Goal: Information Seeking & Learning: Learn about a topic

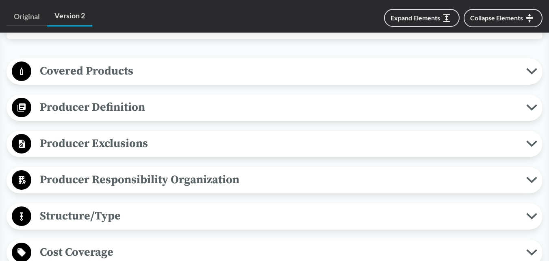
scroll to position [366, 0]
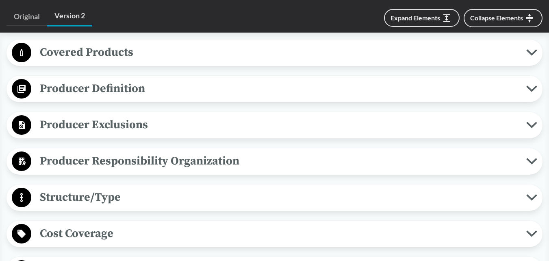
click at [109, 115] on span "Producer Exclusions" at bounding box center [278, 124] width 495 height 18
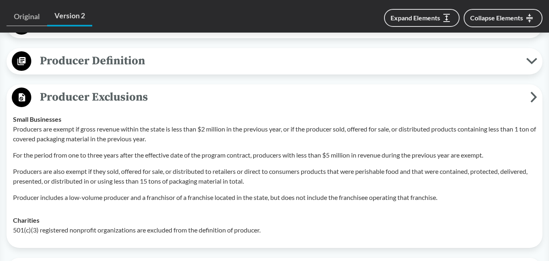
scroll to position [406, 0]
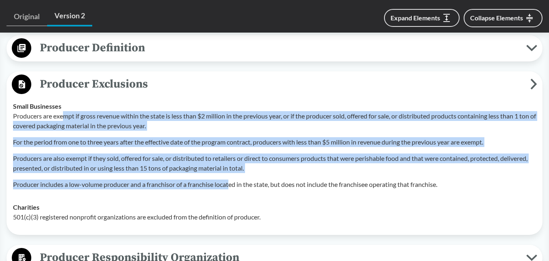
drag, startPoint x: 66, startPoint y: 107, endPoint x: 233, endPoint y: 177, distance: 181.5
click at [233, 177] on div "Producers are exempt if gross revenue within the state is less than $2 million …" at bounding box center [274, 150] width 523 height 78
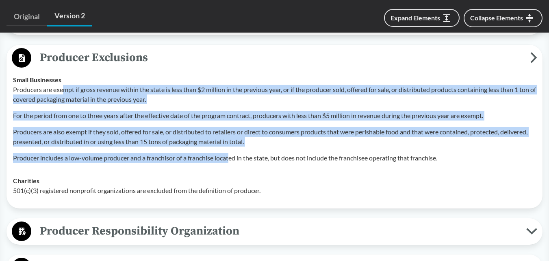
scroll to position [447, 0]
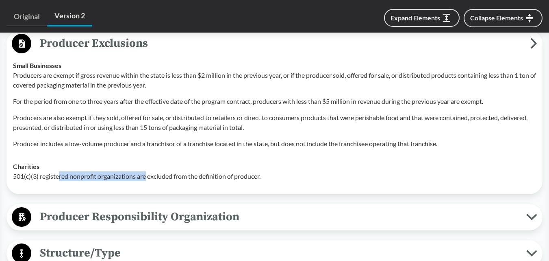
drag, startPoint x: 59, startPoint y: 165, endPoint x: 147, endPoint y: 166, distance: 87.4
click at [147, 171] on p "501(c)(3) registered nonprofit organizations are excluded from the definition o…" at bounding box center [274, 176] width 523 height 10
click at [58, 171] on p "501(c)(3) registered nonprofit organizations are excluded from the definition o…" at bounding box center [274, 176] width 523 height 10
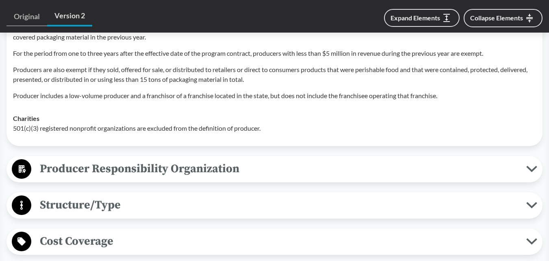
scroll to position [569, 0]
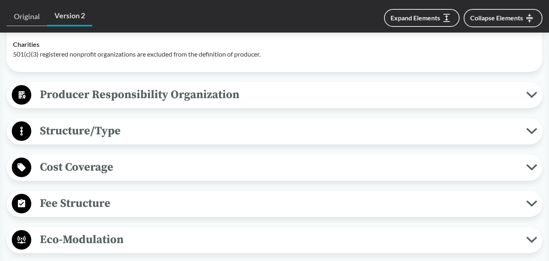
click at [87, 85] on span "Producer Responsibility Organization" at bounding box center [278, 94] width 495 height 18
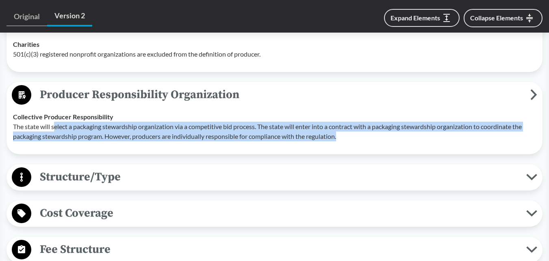
drag, startPoint x: 54, startPoint y: 114, endPoint x: 348, endPoint y: 129, distance: 293.9
click at [348, 129] on p "The state will select a packaging stewardship organization via a competitive bi…" at bounding box center [274, 132] width 523 height 20
click at [113, 167] on span "Structure/Type" at bounding box center [278, 176] width 495 height 18
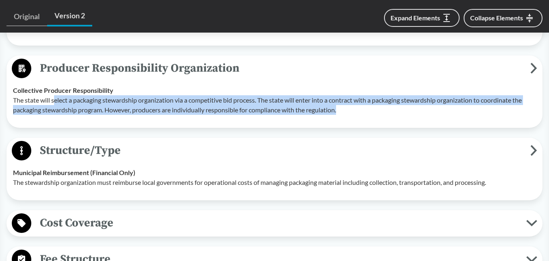
scroll to position [610, 0]
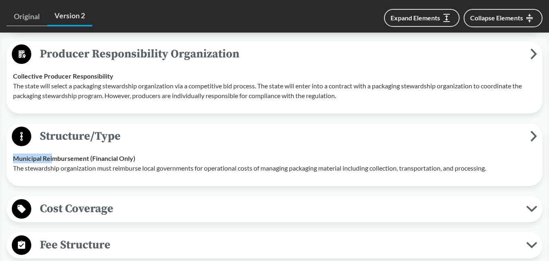
drag, startPoint x: 53, startPoint y: 150, endPoint x: 439, endPoint y: 170, distance: 386.7
click at [439, 170] on div "Structure/Type Municipal Reimbursement (Financial Only) The stewardship organiz…" at bounding box center [275, 154] width 536 height 63
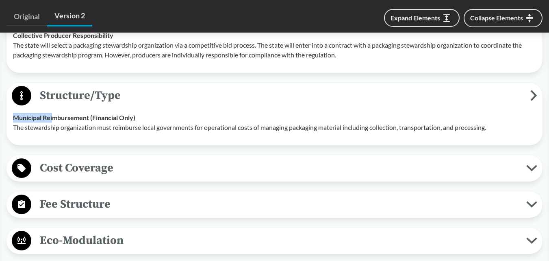
click at [60, 160] on span "Cost Coverage" at bounding box center [278, 168] width 495 height 18
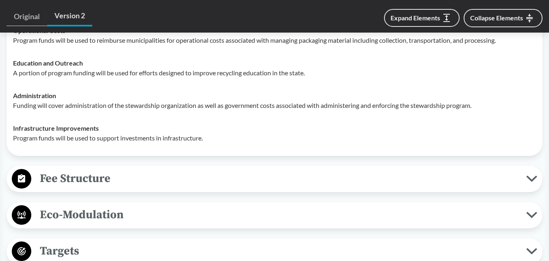
scroll to position [813, 0]
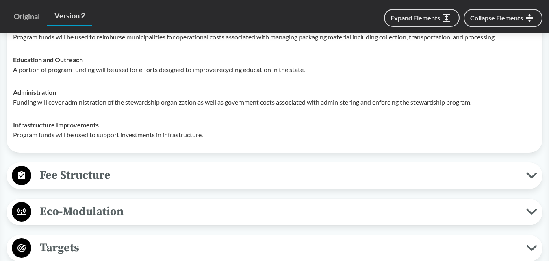
click at [78, 179] on div "Covered Products All Packaging Types Packaging material is defined as a materia…" at bounding box center [275, 71] width 536 height 958
click at [79, 171] on span "Fee Structure" at bounding box center [278, 175] width 495 height 18
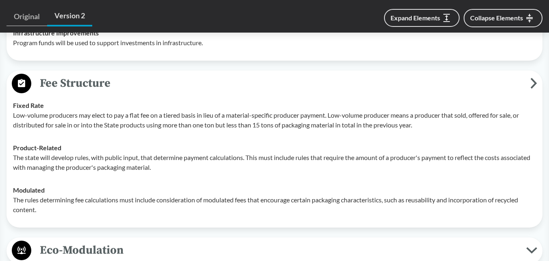
scroll to position [935, 0]
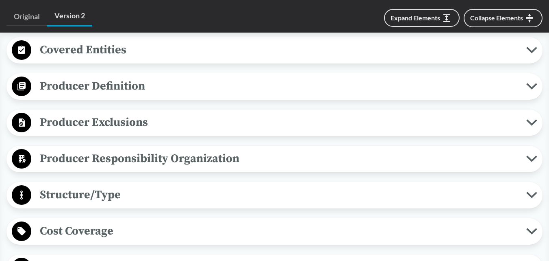
scroll to position [366, 0]
click at [94, 113] on span "Producer Exclusions" at bounding box center [278, 122] width 495 height 18
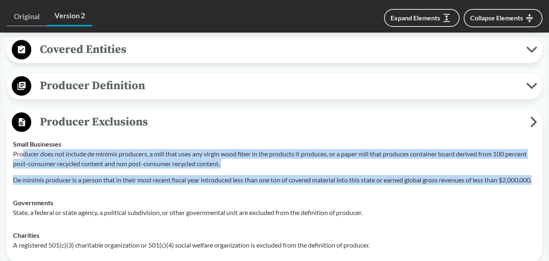
drag, startPoint x: 22, startPoint y: 143, endPoint x: 65, endPoint y: 184, distance: 58.4
click at [65, 184] on td "Small Businesses Producer does not include de minimis producers, a mill that us…" at bounding box center [274, 162] width 530 height 59
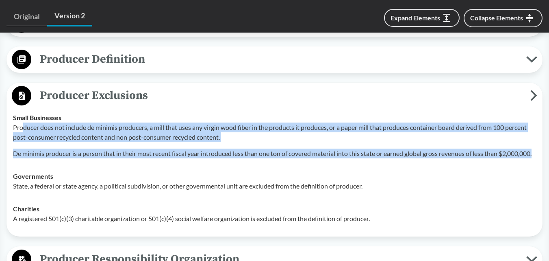
scroll to position [406, 0]
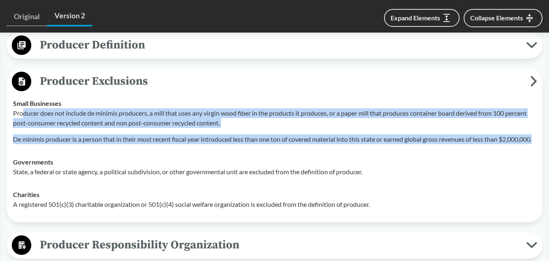
click at [67, 140] on p "De minimis producer is a person that in their most recent fiscal year introduce…" at bounding box center [274, 139] width 523 height 10
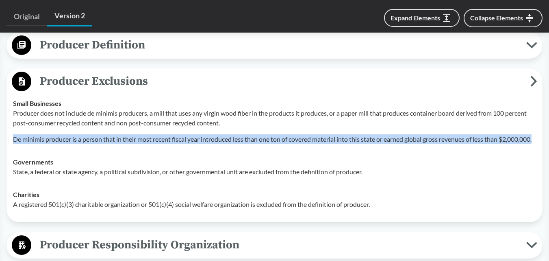
drag, startPoint x: 13, startPoint y: 127, endPoint x: 54, endPoint y: 143, distance: 44.5
click at [54, 143] on td "Small Businesses Producer does not include de minimis producers, a mill that us…" at bounding box center [274, 121] width 530 height 59
copy p "De minimis producer is a person that in their most recent fiscal year introduce…"
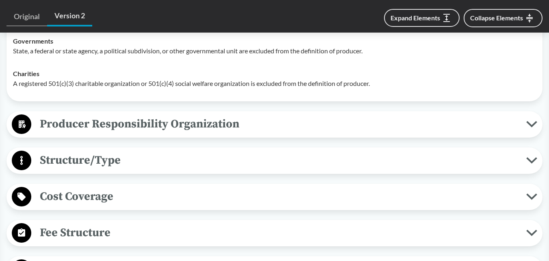
scroll to position [528, 0]
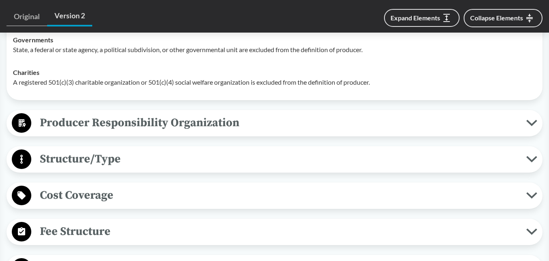
click at [126, 154] on span "Structure/Type" at bounding box center [278, 159] width 495 height 18
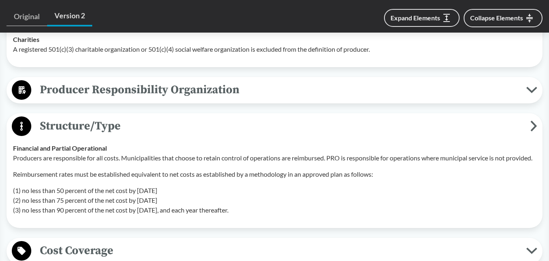
scroll to position [610, 0]
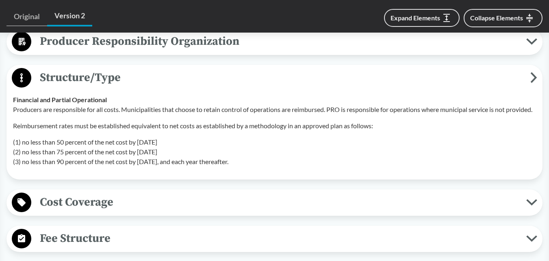
drag, startPoint x: 60, startPoint y: 149, endPoint x: 191, endPoint y: 157, distance: 131.2
click at [191, 157] on p "(1) no less than 50 percent of the net cost by February 1, 2029 (2) no less tha…" at bounding box center [274, 151] width 523 height 29
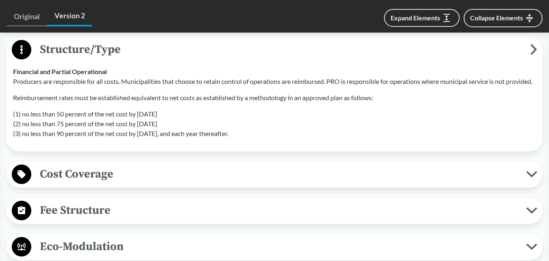
scroll to position [650, 0]
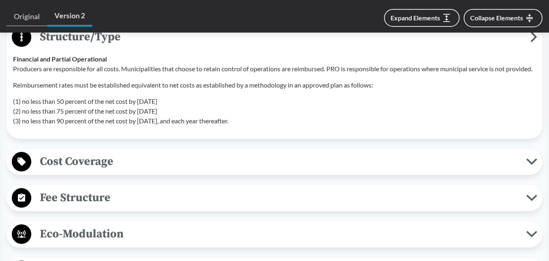
click at [100, 170] on span "Cost Coverage" at bounding box center [278, 161] width 495 height 18
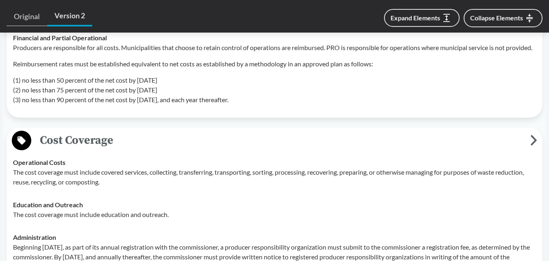
scroll to position [691, 0]
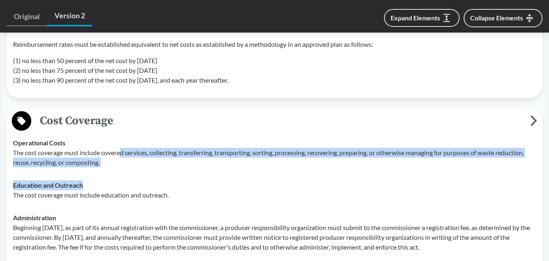
drag, startPoint x: 121, startPoint y: 156, endPoint x: 304, endPoint y: 182, distance: 184.8
click at [304, 182] on tbody "Operational Costs The cost coverage must include covered services, collecting, …" at bounding box center [274, 236] width 530 height 211
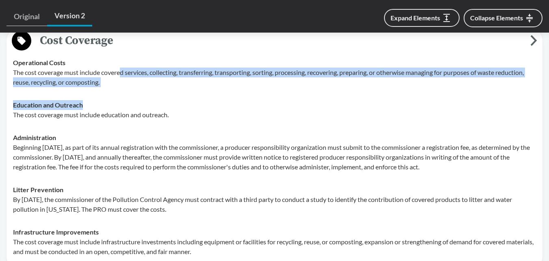
scroll to position [772, 0]
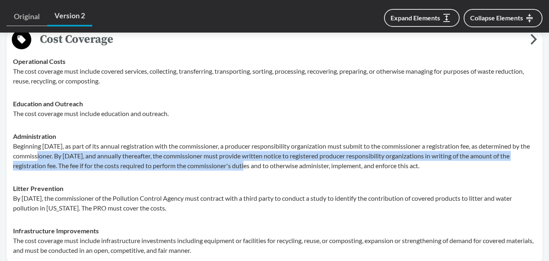
drag, startPoint x: 86, startPoint y: 164, endPoint x: 274, endPoint y: 176, distance: 188.6
click at [274, 170] on p "Beginning January 1, 2029, as part of its annual registration with the commissi…" at bounding box center [274, 155] width 523 height 29
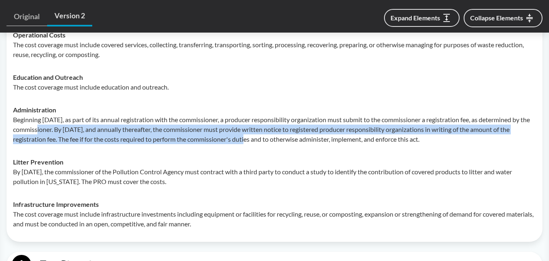
scroll to position [813, 0]
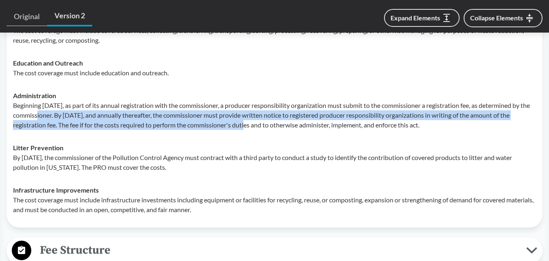
drag, startPoint x: 26, startPoint y: 164, endPoint x: 182, endPoint y: 178, distance: 157.1
click at [181, 172] on p "By January 1, 2032, the commissioner of the Pollution Control Agency must contr…" at bounding box center [274, 162] width 523 height 20
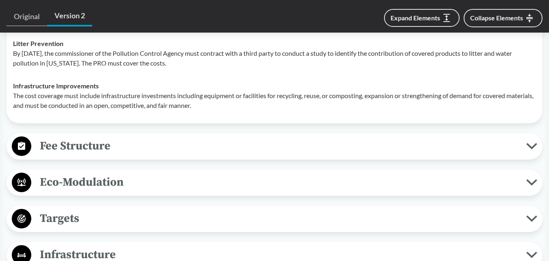
scroll to position [935, 0]
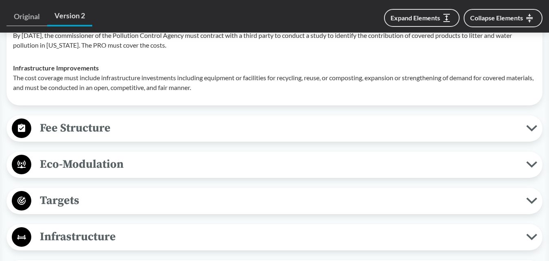
click at [57, 139] on button "Fee Structure" at bounding box center [274, 128] width 530 height 21
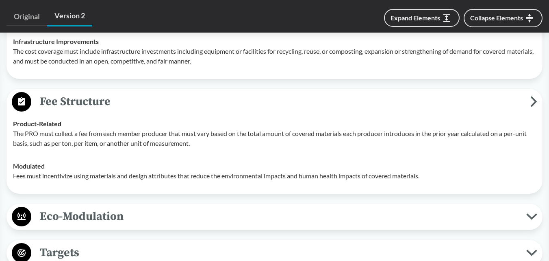
scroll to position [976, 0]
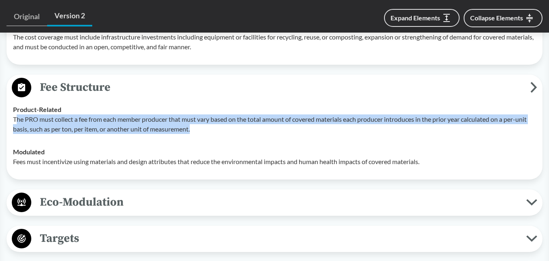
drag, startPoint x: 34, startPoint y: 128, endPoint x: 214, endPoint y: 146, distance: 181.3
click at [214, 140] on td "Product-Related The PRO must collect a fee from each member producer that must …" at bounding box center [274, 119] width 530 height 42
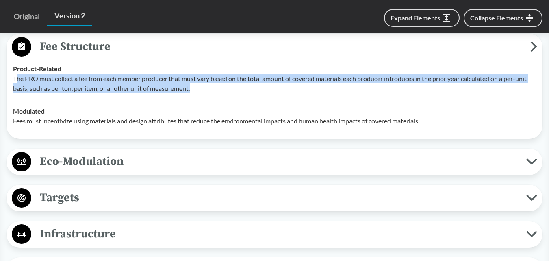
click at [113, 162] on span "Eco-Modulation" at bounding box center [278, 161] width 495 height 18
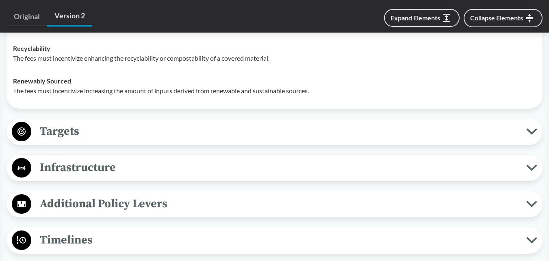
click at [93, 140] on span "Targets" at bounding box center [278, 131] width 495 height 18
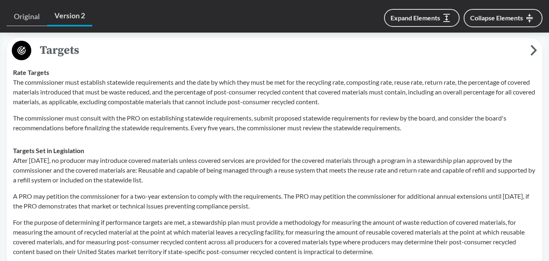
scroll to position [1382, 0]
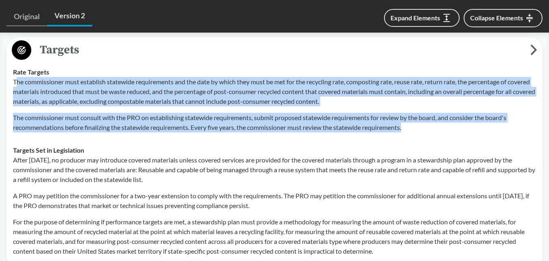
drag, startPoint x: 17, startPoint y: 93, endPoint x: 458, endPoint y: 143, distance: 443.5
click at [458, 139] on td "Rate Targets The commissioner must establish statewide requirements and the dat…" at bounding box center [274, 100] width 530 height 78
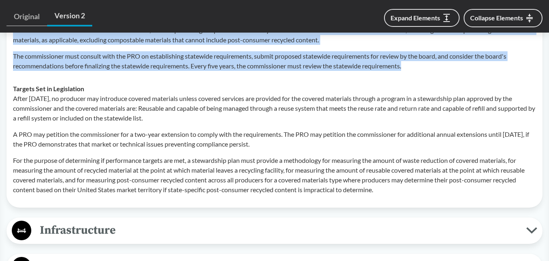
scroll to position [1585, 0]
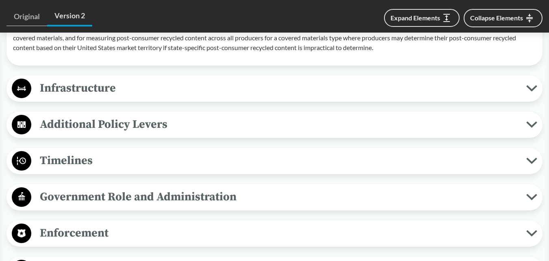
click at [72, 163] on span "Timelines" at bounding box center [278, 160] width 495 height 18
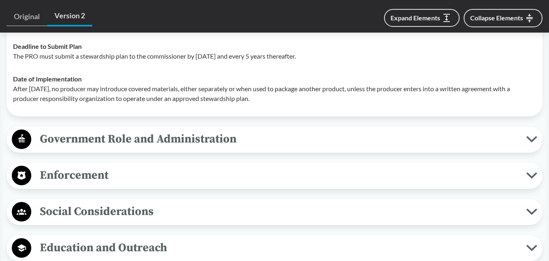
scroll to position [1707, 0]
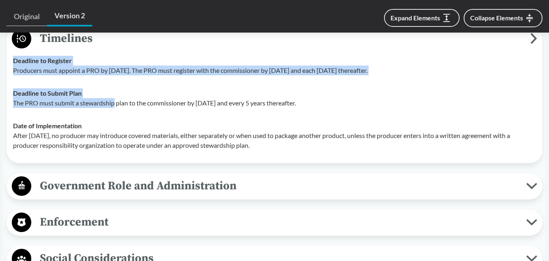
drag, startPoint x: 27, startPoint y: 110, endPoint x: 114, endPoint y: 107, distance: 86.6
click at [114, 107] on div "Timelines Deadline to Register Producers must appoint a PRO by January 1, 2025.…" at bounding box center [275, 94] width 536 height 137
click at [114, 107] on p "The PRO must submit a stewardship plan to the commissioner by October 1, 2028 a…" at bounding box center [274, 103] width 523 height 10
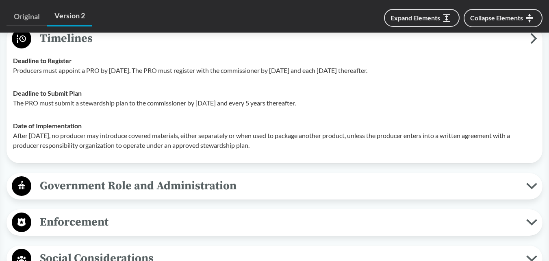
drag, startPoint x: 127, startPoint y: 111, endPoint x: 331, endPoint y: 115, distance: 204.1
click at [331, 108] on p "The PRO must submit a stewardship plan to the commissioner by October 1, 2028 a…" at bounding box center [274, 103] width 523 height 10
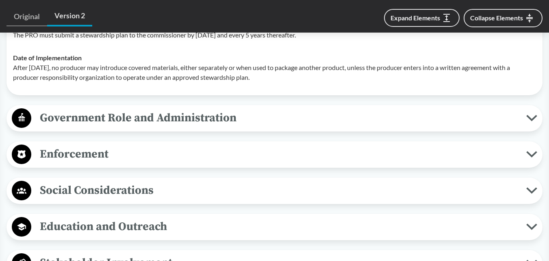
scroll to position [1788, 0]
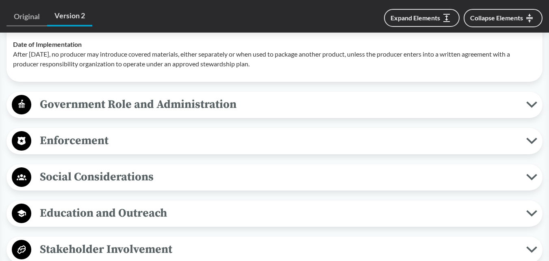
click at [89, 113] on span "Government Role and Administration" at bounding box center [278, 104] width 495 height 18
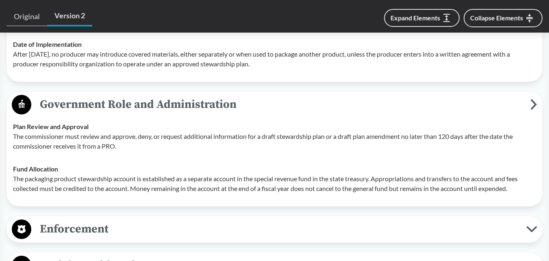
scroll to position [1829, 0]
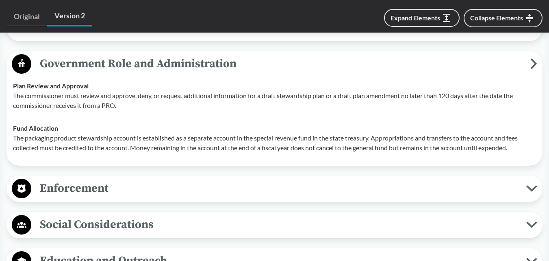
click at [94, 107] on p "The commissioner must review and approve, deny, or request additional informati…" at bounding box center [274, 101] width 523 height 20
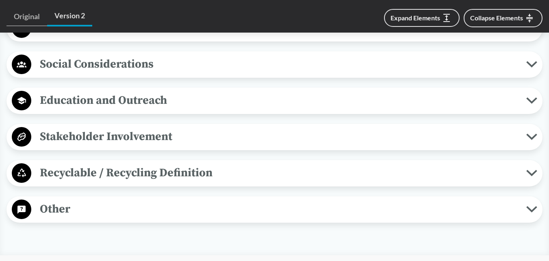
scroll to position [1992, 0]
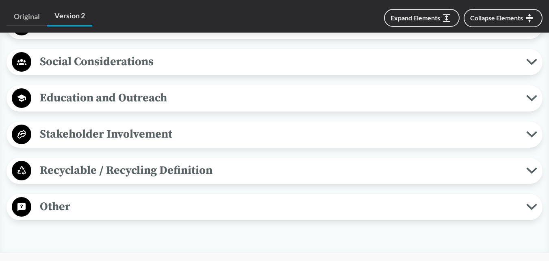
click at [98, 107] on span "Education and Outreach" at bounding box center [278, 98] width 495 height 18
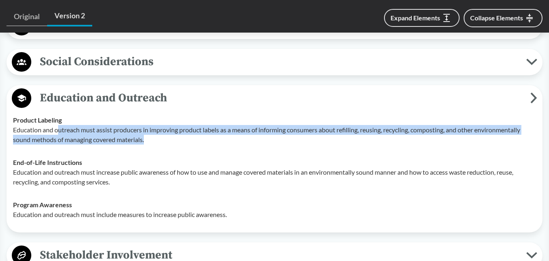
drag, startPoint x: 60, startPoint y: 134, endPoint x: 210, endPoint y: 153, distance: 150.8
click at [210, 151] on td "Product Labeling Education and outreach must assist producers in improving prod…" at bounding box center [274, 130] width 530 height 42
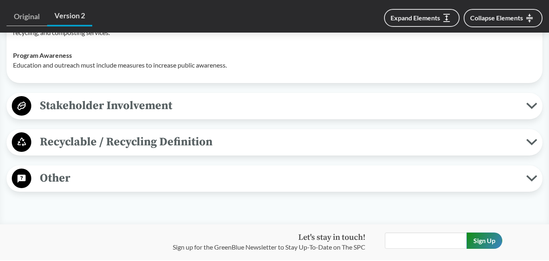
scroll to position [2154, 0]
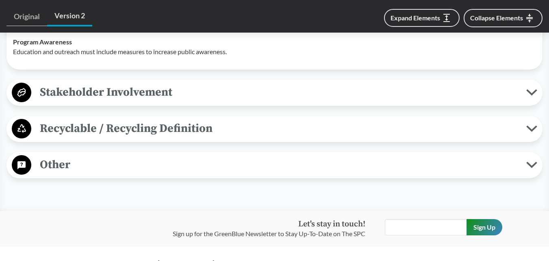
click at [165, 124] on div "Recyclable / Recycling Definition Defines "Recycling" "Recycling" has the meani…" at bounding box center [275, 128] width 536 height 26
click at [166, 133] on span "Recyclable / Recycling Definition" at bounding box center [278, 128] width 495 height 18
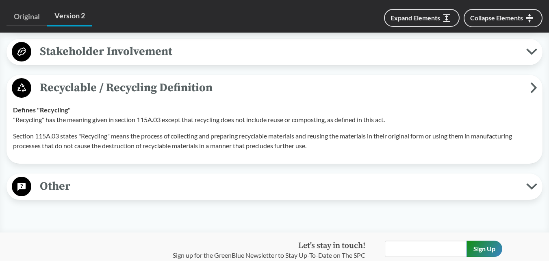
scroll to position [2236, 0]
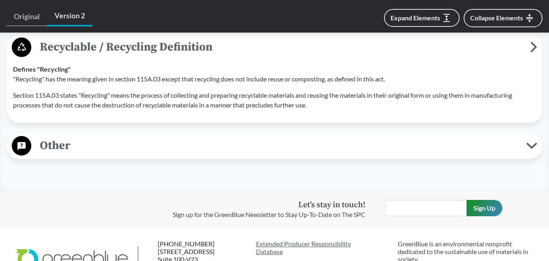
click at [133, 146] on span "Other" at bounding box center [278, 145] width 495 height 18
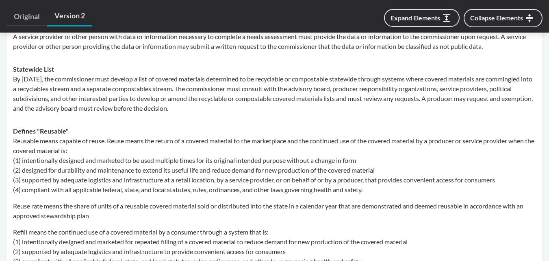
scroll to position [2520, 0]
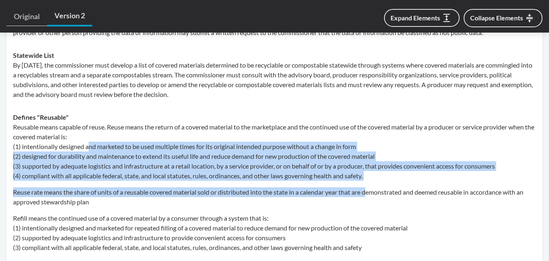
drag, startPoint x: 88, startPoint y: 155, endPoint x: 373, endPoint y: 189, distance: 286.5
click at [373, 189] on div "Reusable means capable of reuse. Reuse means the return of a covered material t…" at bounding box center [274, 187] width 523 height 130
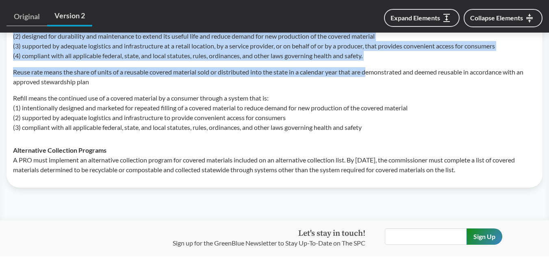
scroll to position [2642, 0]
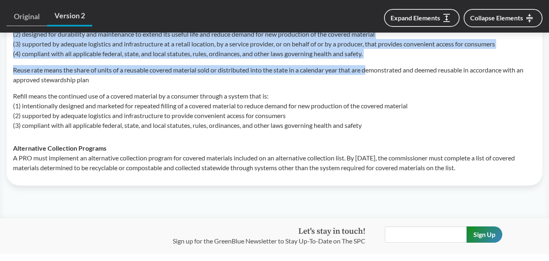
drag, startPoint x: 20, startPoint y: 169, endPoint x: 524, endPoint y: 180, distance: 503.3
click at [524, 179] on td "Alternative Collection Programs A PRO must implement an alternative collection …" at bounding box center [274, 158] width 530 height 42
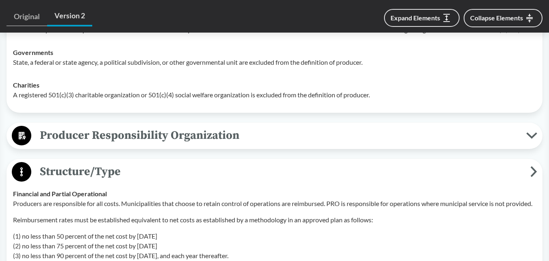
scroll to position [514, 0]
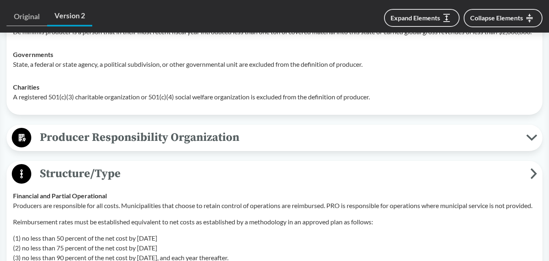
click at [536, 168] on icon at bounding box center [533, 173] width 7 height 11
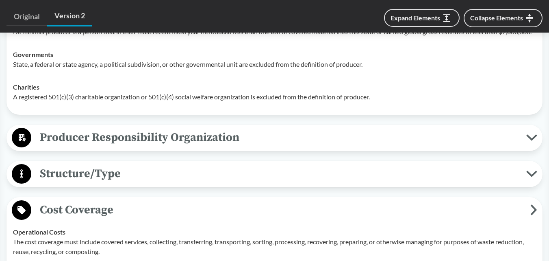
click at [536, 170] on icon at bounding box center [531, 173] width 11 height 7
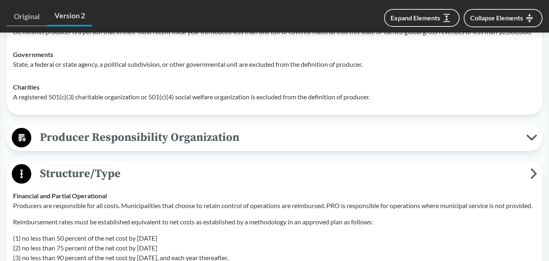
click at [535, 168] on icon at bounding box center [533, 173] width 7 height 11
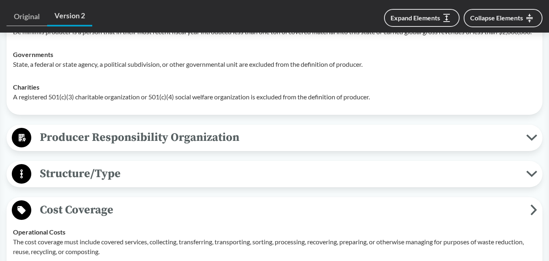
click at [533, 168] on button "Structure/Type" at bounding box center [274, 173] width 530 height 21
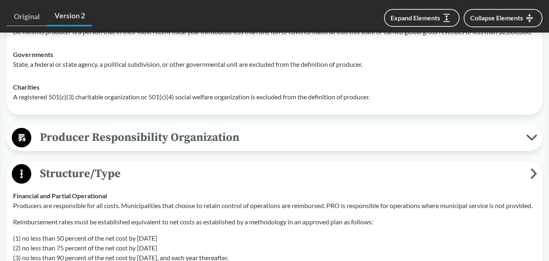
click at [533, 169] on icon at bounding box center [534, 173] width 4 height 9
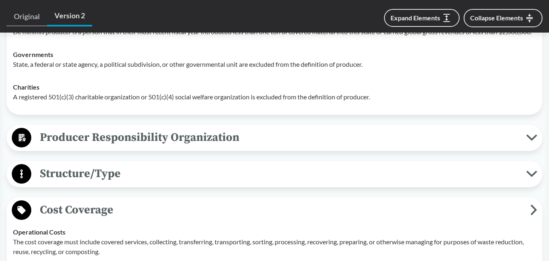
click at [526, 203] on span "Cost Coverage" at bounding box center [280, 209] width 499 height 18
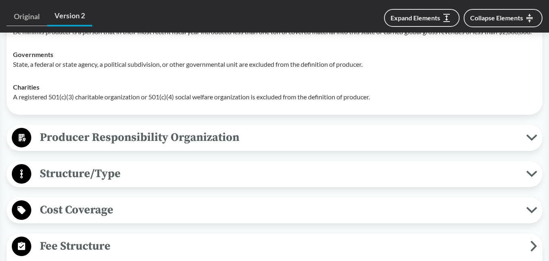
scroll to position [595, 0]
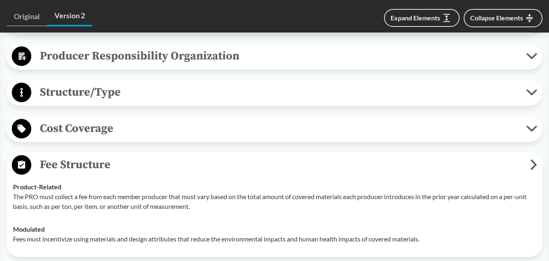
click at [533, 160] on icon at bounding box center [534, 164] width 4 height 9
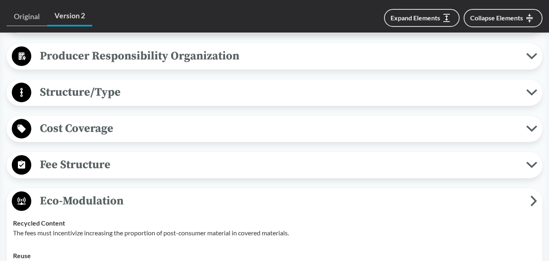
scroll to position [676, 0]
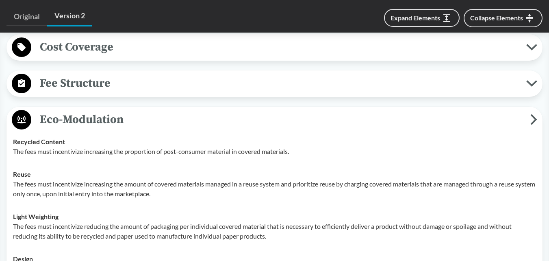
click at [538, 119] on button "Eco-Modulation" at bounding box center [274, 119] width 530 height 21
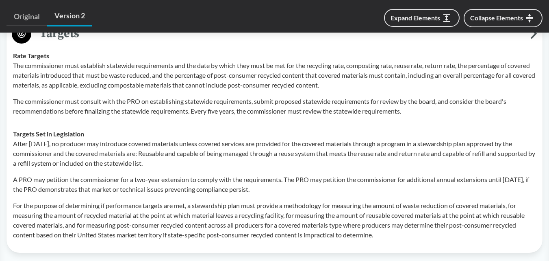
scroll to position [717, 0]
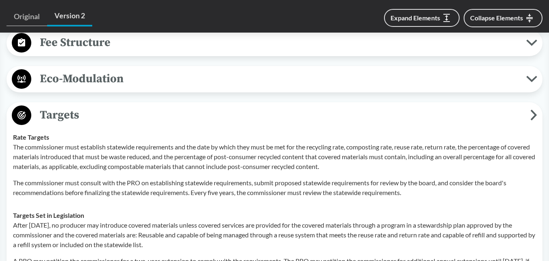
click at [537, 126] on td "Rate Targets The commissioner must establish statewide requirements and the dat…" at bounding box center [274, 165] width 530 height 78
click at [535, 116] on icon at bounding box center [533, 114] width 7 height 11
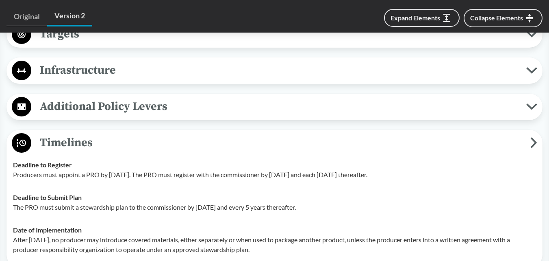
scroll to position [798, 0]
click at [531, 142] on icon at bounding box center [533, 142] width 7 height 11
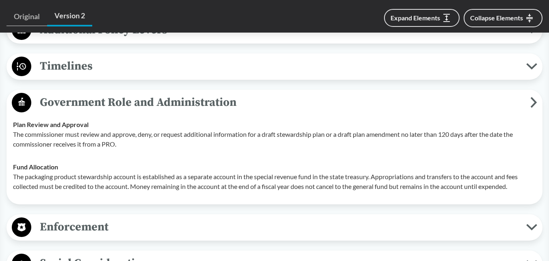
scroll to position [880, 0]
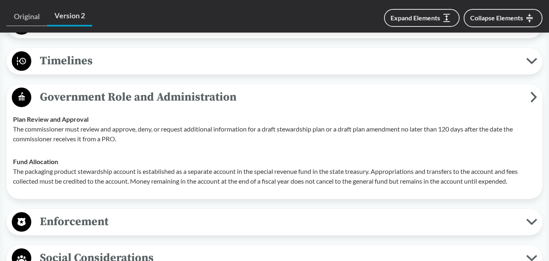
click at [531, 102] on button "Government Role and Administration" at bounding box center [274, 97] width 530 height 21
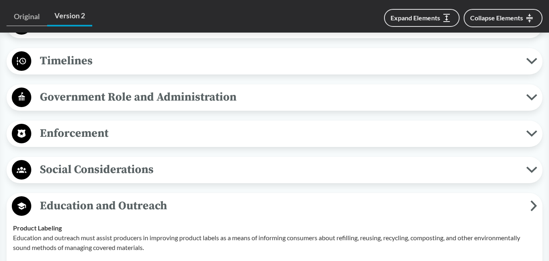
click at [533, 200] on icon at bounding box center [533, 205] width 7 height 11
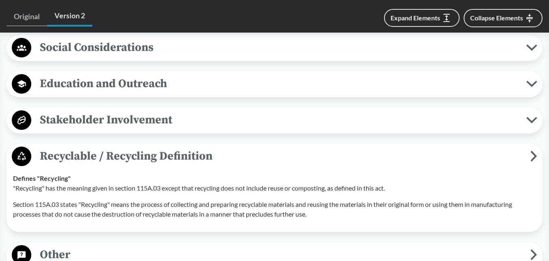
click at [527, 155] on span "Recyclable / Recycling Definition" at bounding box center [280, 156] width 499 height 18
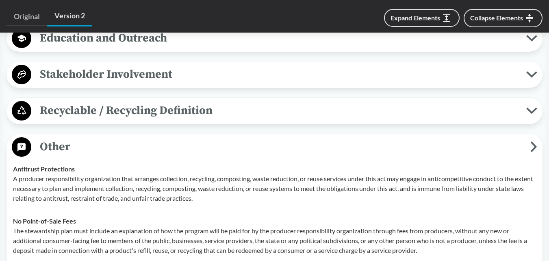
scroll to position [1083, 0]
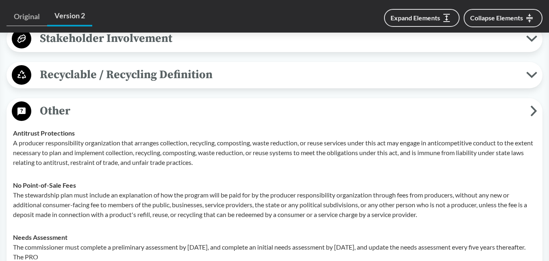
click at [535, 108] on icon at bounding box center [534, 110] width 4 height 9
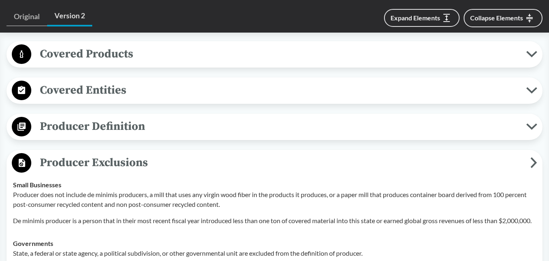
scroll to position [406, 0]
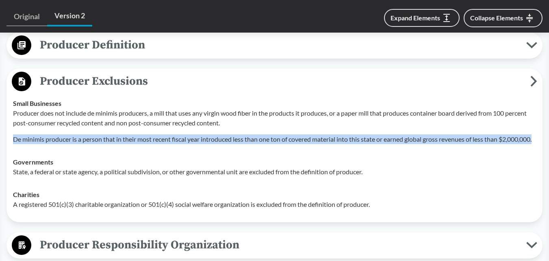
drag, startPoint x: 13, startPoint y: 129, endPoint x: 62, endPoint y: 138, distance: 49.7
click at [62, 138] on p "De minimis producer is a person that in their most recent fiscal year introduce…" at bounding box center [274, 139] width 523 height 10
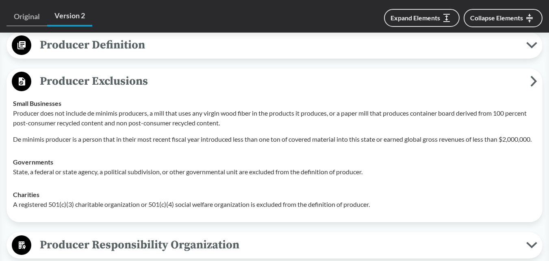
click at [8, 100] on div "Producer Exclusions Small Businesses Producer does not include de minimis produ…" at bounding box center [275, 145] width 536 height 154
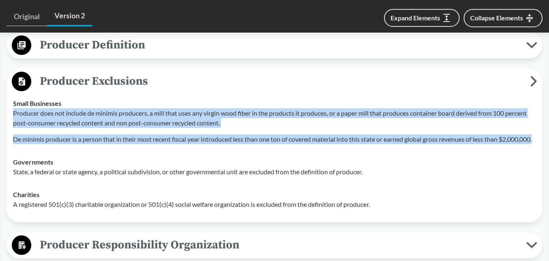
drag, startPoint x: 10, startPoint y: 100, endPoint x: 64, endPoint y: 134, distance: 63.5
click at [64, 134] on td "Small Businesses Producer does not include de minimis producers, a mill that us…" at bounding box center [274, 121] width 530 height 59
copy div "Producer does not include de minimis producers, a mill that uses any virgin woo…"
